Goal: Task Accomplishment & Management: Manage account settings

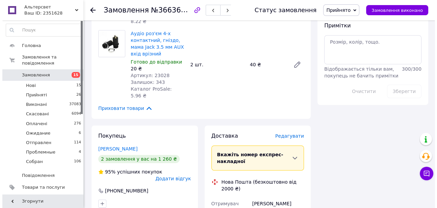
scroll to position [461, 0]
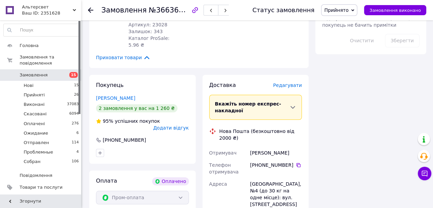
click at [286, 88] on span "Редагувати" at bounding box center [287, 84] width 29 height 5
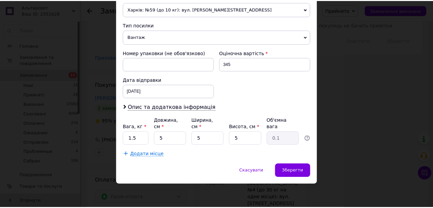
scroll to position [273, 0]
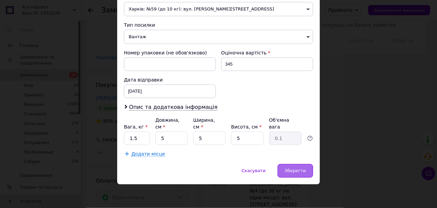
click at [289, 168] on div "Зберегти" at bounding box center [295, 171] width 35 height 14
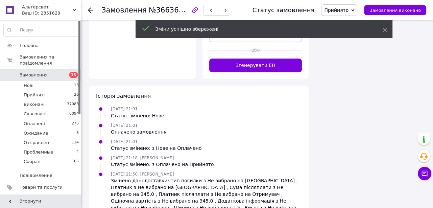
scroll to position [737, 0]
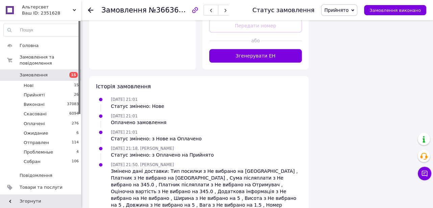
drag, startPoint x: 230, startPoint y: 118, endPoint x: 221, endPoint y: 117, distance: 8.8
click at [229, 63] on button "Згенерувати ЕН" at bounding box center [255, 56] width 93 height 14
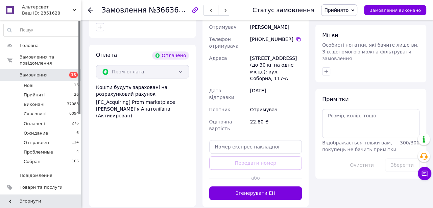
scroll to position [399, 0]
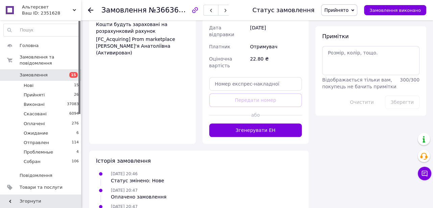
drag, startPoint x: 254, startPoint y: 152, endPoint x: 250, endPoint y: 152, distance: 3.7
click at [253, 137] on button "Згенерувати ЕН" at bounding box center [255, 130] width 93 height 14
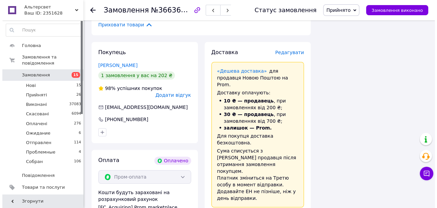
scroll to position [553, 0]
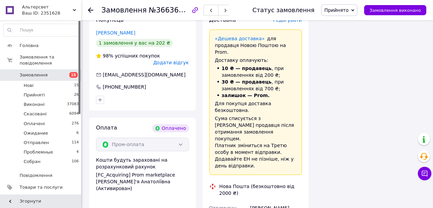
click at [289, 23] on span "Редагувати" at bounding box center [287, 19] width 29 height 5
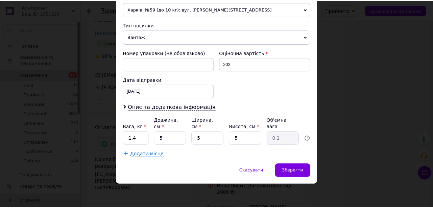
scroll to position [273, 0]
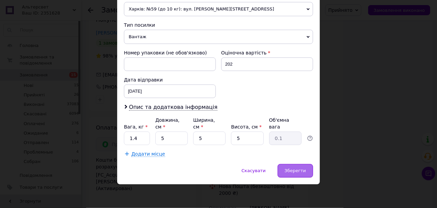
click at [293, 172] on span "Зберегти" at bounding box center [295, 170] width 21 height 5
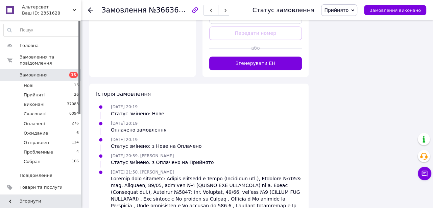
scroll to position [891, 0]
click at [240, 70] on button "Згенерувати ЕН" at bounding box center [255, 63] width 93 height 14
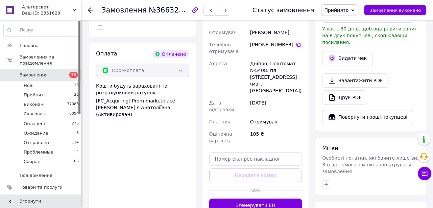
scroll to position [276, 0]
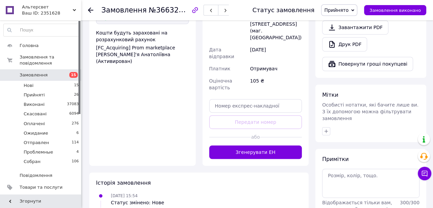
click at [244, 159] on button "Згенерувати ЕН" at bounding box center [255, 152] width 93 height 14
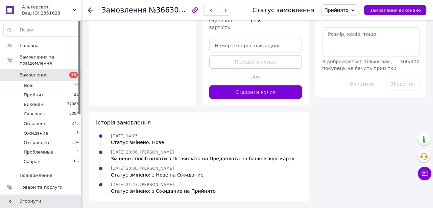
scroll to position [399, 0]
click at [244, 99] on button "Створити ярлик" at bounding box center [255, 92] width 93 height 14
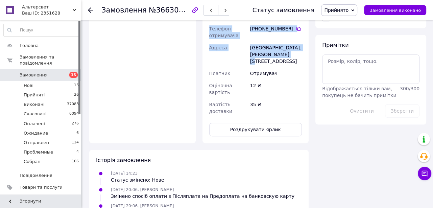
scroll to position [368, 0]
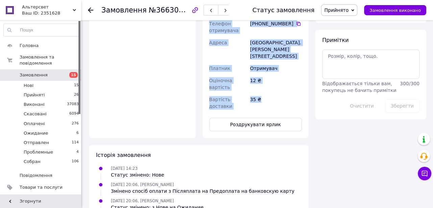
drag, startPoint x: 220, startPoint y: 61, endPoint x: 275, endPoint y: 138, distance: 95.7
copy div "Укрпошта (платна) Номер накладної 0 5048 4711 7778   Статус відправлення Заплан…"
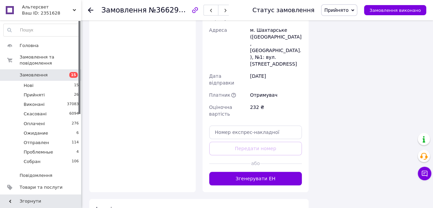
scroll to position [614, 0]
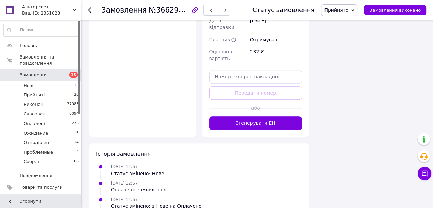
drag, startPoint x: 236, startPoint y: 180, endPoint x: 176, endPoint y: 166, distance: 61.5
click at [234, 130] on button "Згенерувати ЕН" at bounding box center [255, 123] width 93 height 14
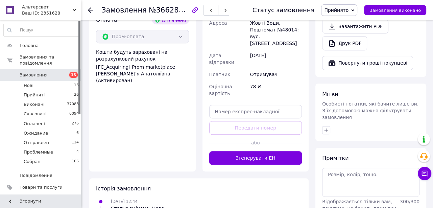
scroll to position [338, 0]
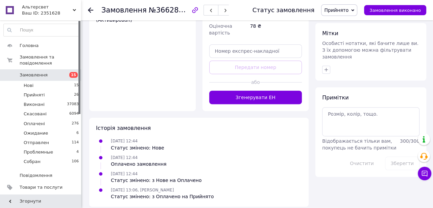
drag, startPoint x: 228, startPoint y: 120, endPoint x: 220, endPoint y: 127, distance: 10.8
click at [228, 104] on button "Згенерувати ЕН" at bounding box center [255, 98] width 93 height 14
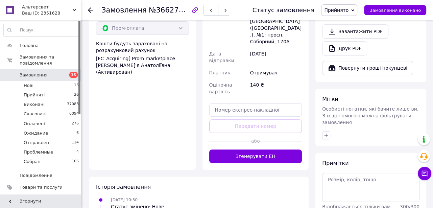
scroll to position [307, 0]
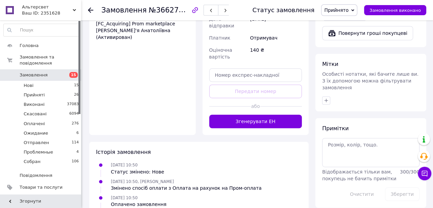
drag, startPoint x: 244, startPoint y: 131, endPoint x: 208, endPoint y: 125, distance: 36.3
click at [243, 128] on button "Згенерувати ЕН" at bounding box center [255, 122] width 93 height 14
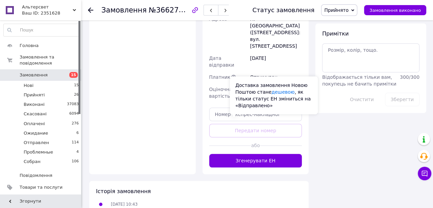
scroll to position [461, 0]
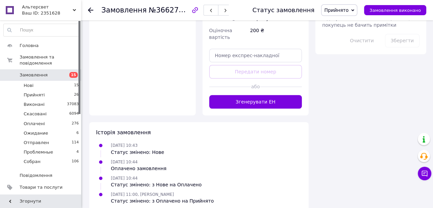
drag, startPoint x: 239, startPoint y: 149, endPoint x: 234, endPoint y: 150, distance: 4.9
click at [239, 108] on button "Згенерувати ЕН" at bounding box center [255, 102] width 93 height 14
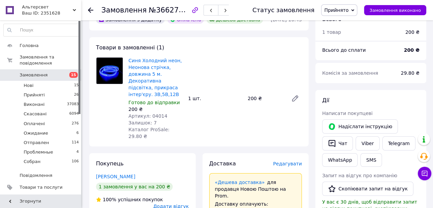
scroll to position [30, 0]
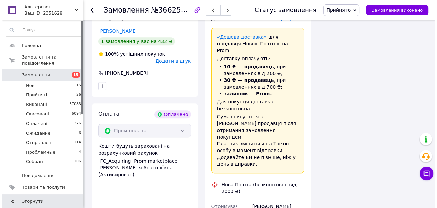
scroll to position [584, 0]
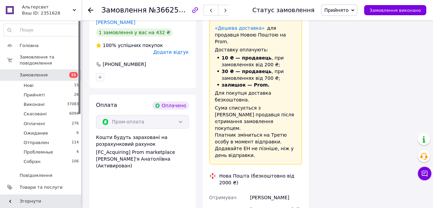
click at [289, 12] on span "Редагувати" at bounding box center [287, 9] width 29 height 5
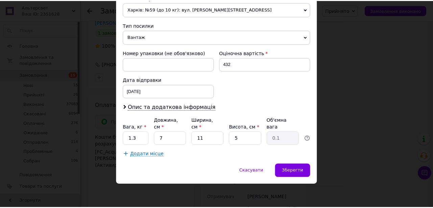
scroll to position [265, 0]
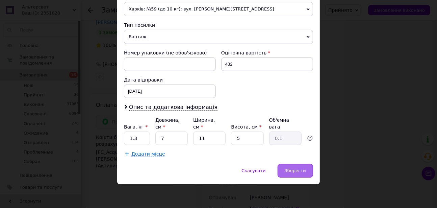
click at [301, 168] on span "Зберегти" at bounding box center [295, 170] width 21 height 5
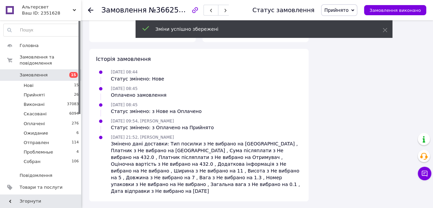
scroll to position [983, 0]
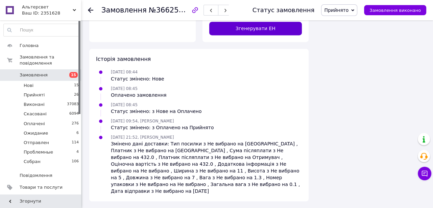
click at [251, 35] on button "Згенерувати ЕН" at bounding box center [255, 29] width 93 height 14
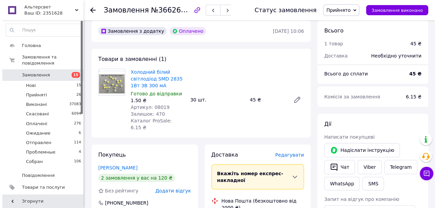
scroll to position [92, 0]
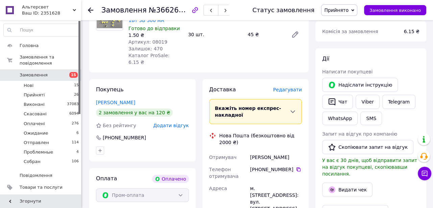
click at [286, 92] on span "Редагувати" at bounding box center [287, 89] width 29 height 5
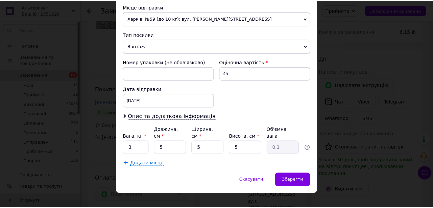
scroll to position [265, 0]
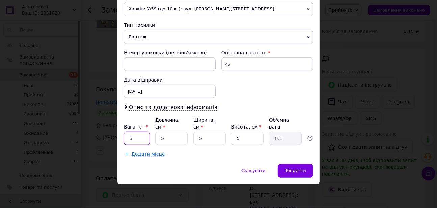
click at [129, 139] on input "3" at bounding box center [137, 138] width 26 height 14
type input "0.3"
click at [285, 167] on div "Зберегти" at bounding box center [295, 171] width 35 height 14
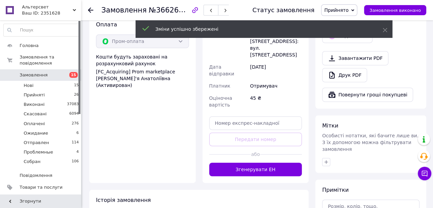
scroll to position [276, 0]
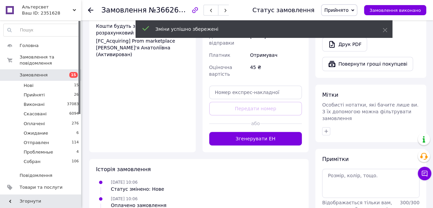
drag, startPoint x: 236, startPoint y: 157, endPoint x: 129, endPoint y: 132, distance: 109.8
click at [233, 145] on button "Згенерувати ЕН" at bounding box center [255, 139] width 93 height 14
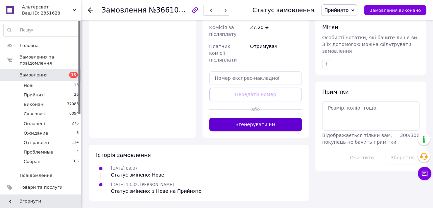
scroll to position [336, 0]
click at [243, 118] on button "Згенерувати ЕН" at bounding box center [255, 125] width 93 height 14
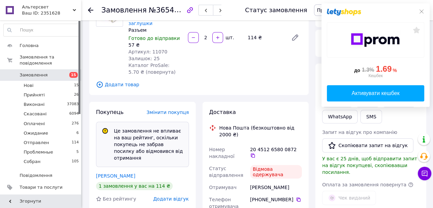
scroll to position [92, 0]
click at [422, 10] on icon at bounding box center [421, 11] width 5 height 5
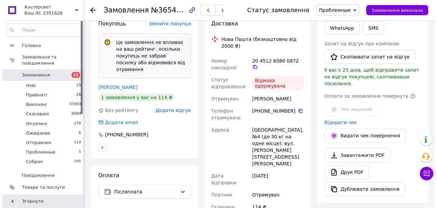
scroll to position [184, 0]
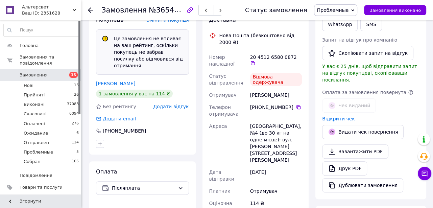
click at [175, 109] on span "Додати відгук" at bounding box center [170, 106] width 35 height 5
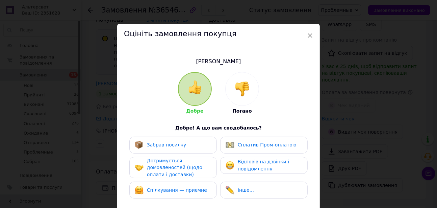
click at [245, 92] on img at bounding box center [242, 88] width 15 height 15
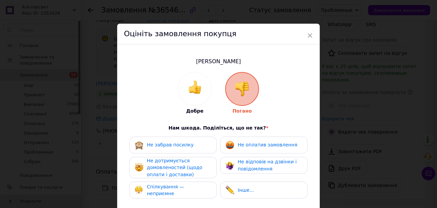
drag, startPoint x: 254, startPoint y: 143, endPoint x: 214, endPoint y: 146, distance: 39.7
click at [254, 144] on span "Не оплатив замовлення" at bounding box center [267, 144] width 59 height 5
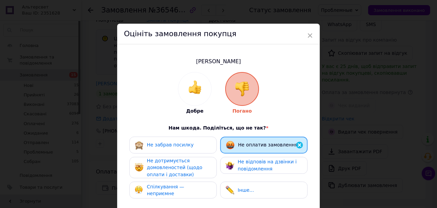
click at [179, 144] on span "Не забрав посилку" at bounding box center [170, 144] width 47 height 5
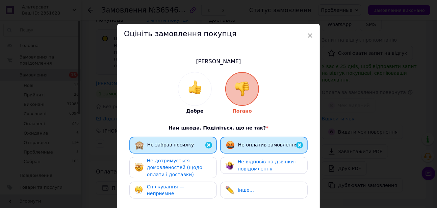
click at [182, 166] on span "Не дотримується домовленостей (щодо оплати і доставки)" at bounding box center [174, 167] width 55 height 19
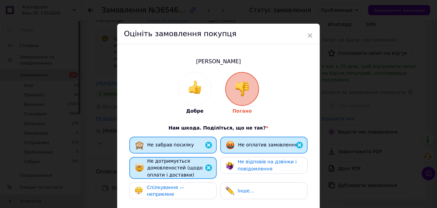
click at [249, 168] on span "Не відповів на дзвінки і повідомлення" at bounding box center [267, 165] width 59 height 13
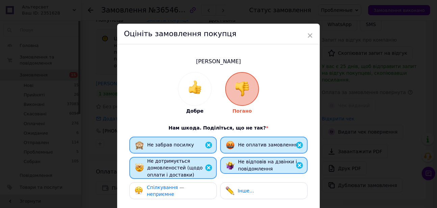
click at [191, 192] on div "Спілкування — неприємне" at bounding box center [179, 191] width 64 height 14
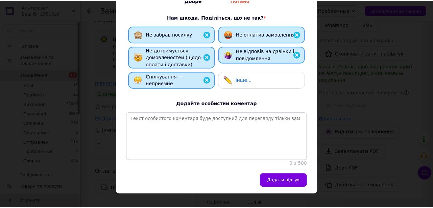
scroll to position [123, 0]
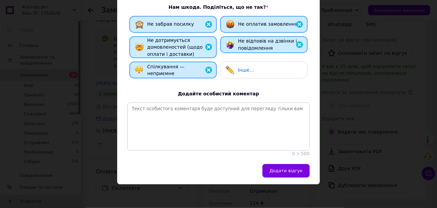
drag, startPoint x: 281, startPoint y: 188, endPoint x: 252, endPoint y: 185, distance: 28.3
click at [280, 173] on span "Додати відгук" at bounding box center [286, 170] width 33 height 5
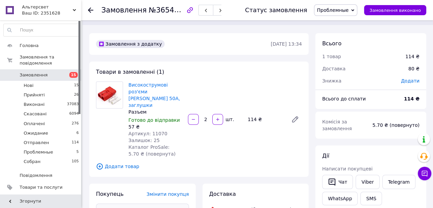
scroll to position [0, 0]
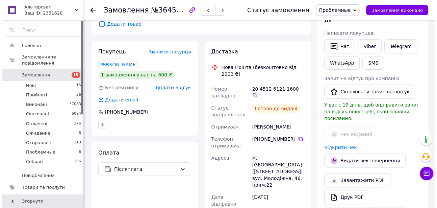
scroll to position [42, 0]
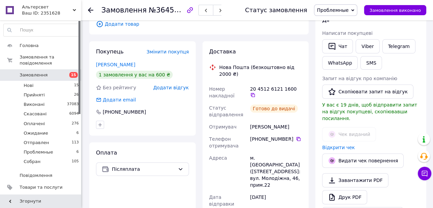
click at [167, 90] on span "Додати відгук" at bounding box center [170, 87] width 35 height 5
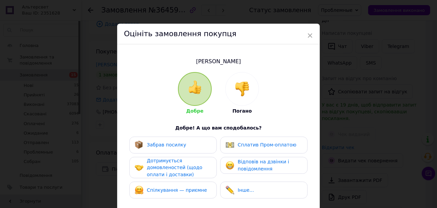
click at [244, 93] on img at bounding box center [242, 88] width 15 height 15
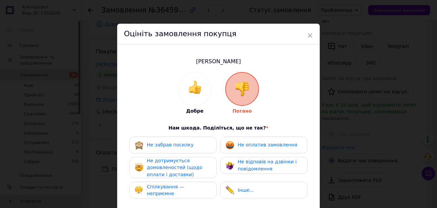
click at [254, 147] on span "Не оплатив замовлення" at bounding box center [267, 144] width 59 height 5
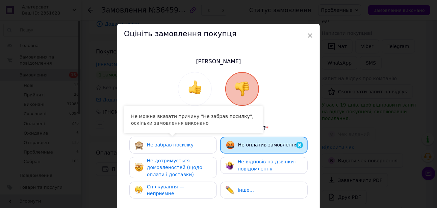
click at [183, 145] on span "Не забрав посилку" at bounding box center [170, 144] width 47 height 5
drag, startPoint x: 180, startPoint y: 166, endPoint x: 190, endPoint y: 169, distance: 10.5
click at [180, 166] on div "Не дотримується домовленостей (щодо оплати і доставки)" at bounding box center [179, 167] width 64 height 21
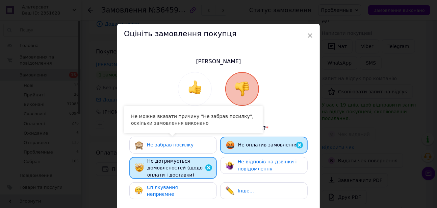
click at [259, 166] on span "Не відповів на дзвінки і повідомлення" at bounding box center [267, 165] width 59 height 13
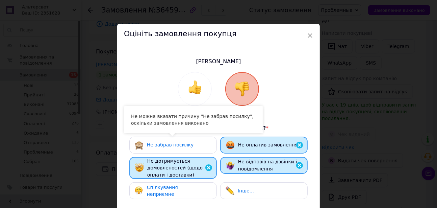
click at [191, 198] on div "Спілкування — неприємне" at bounding box center [179, 191] width 64 height 14
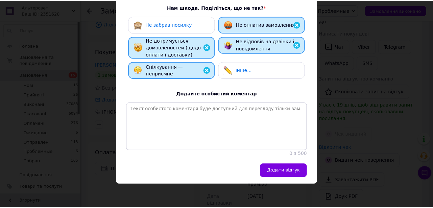
scroll to position [123, 0]
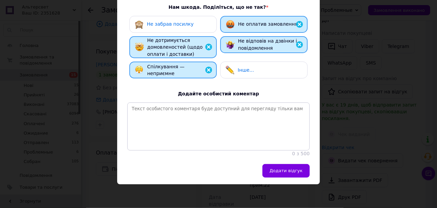
click at [290, 173] on span "Додати відгук" at bounding box center [286, 170] width 33 height 5
